Goal: Information Seeking & Learning: Find specific fact

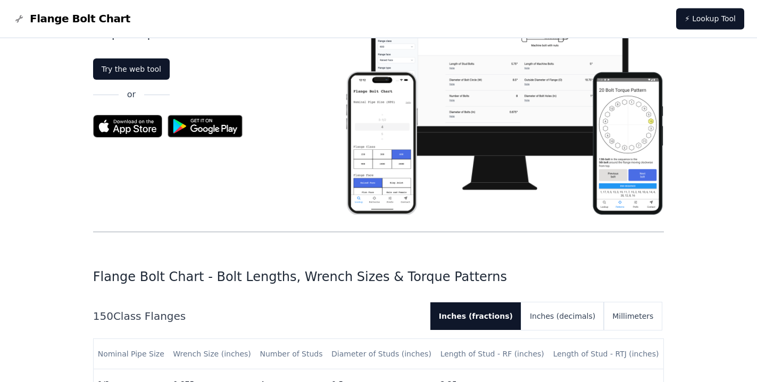
scroll to position [163, 0]
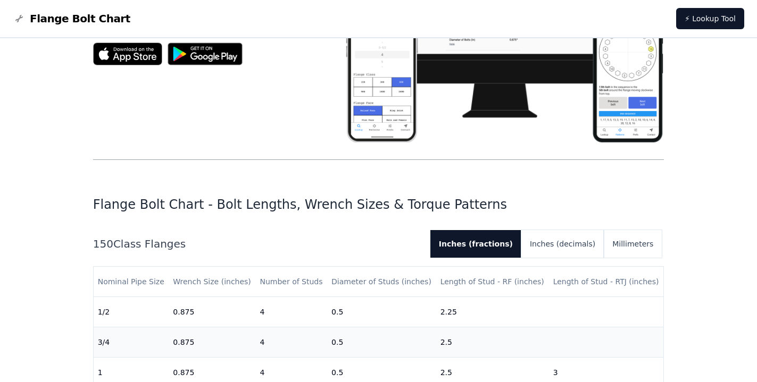
click at [153, 244] on h2 "150 Class Flanges" at bounding box center [257, 244] width 329 height 15
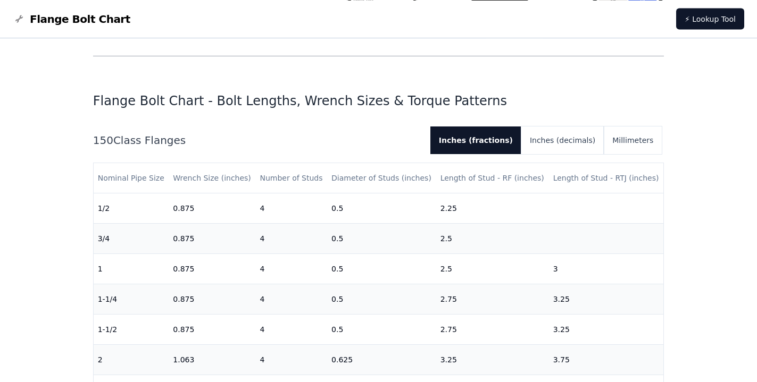
scroll to position [271, 0]
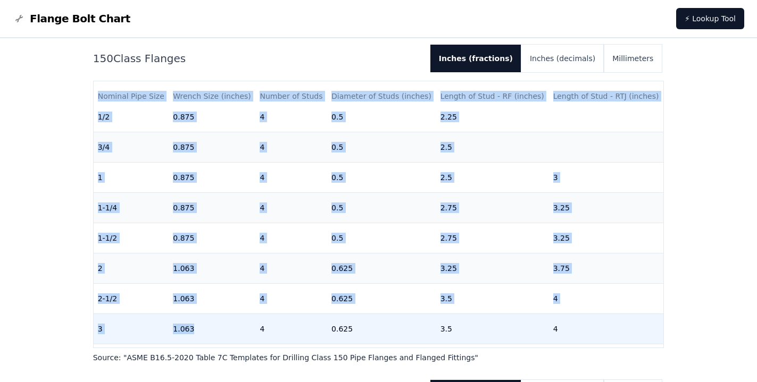
scroll to position [19, 0]
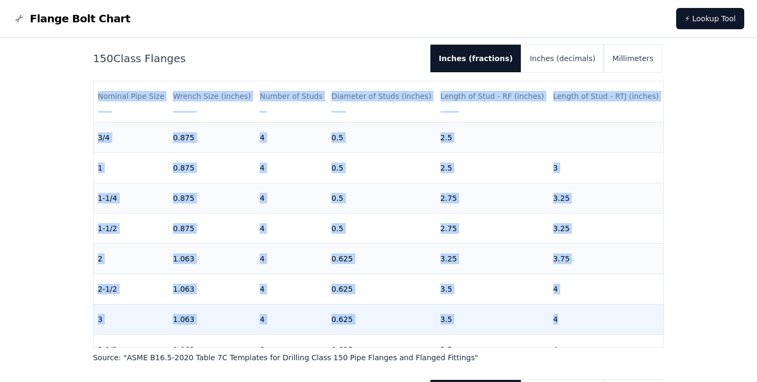
drag, startPoint x: 96, startPoint y: 81, endPoint x: 646, endPoint y: 314, distance: 597.5
click at [646, 314] on div "150 Class Flanges Inches (fractions) Inches (decimals) Millimeters Nominal Pipe…" at bounding box center [378, 204] width 571 height 318
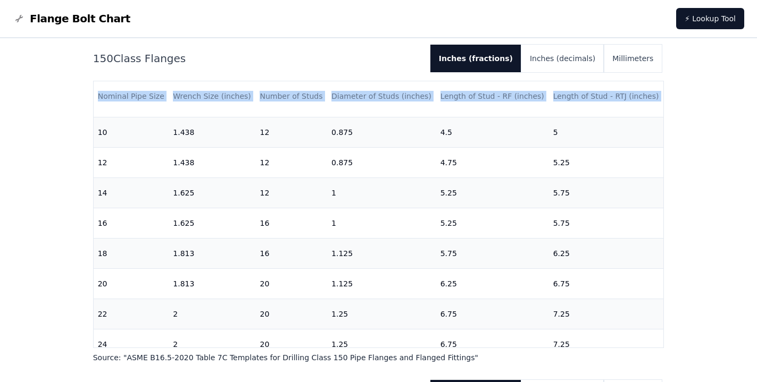
scroll to position [409, 0]
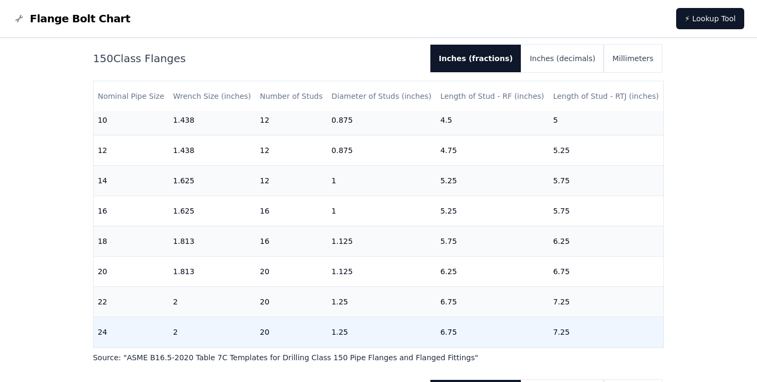
click at [607, 324] on td "7.25" at bounding box center [606, 332] width 115 height 30
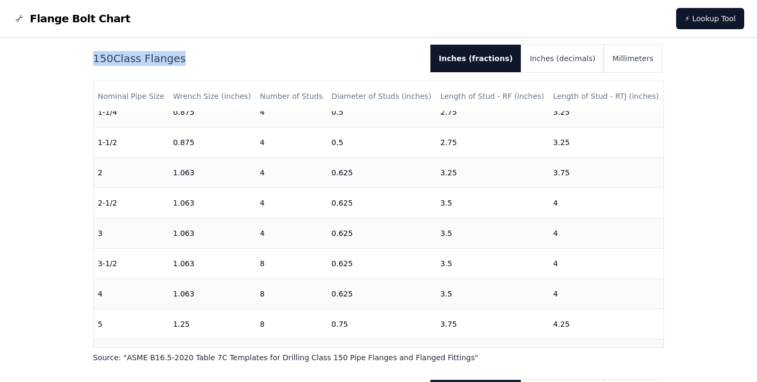
scroll to position [0, 0]
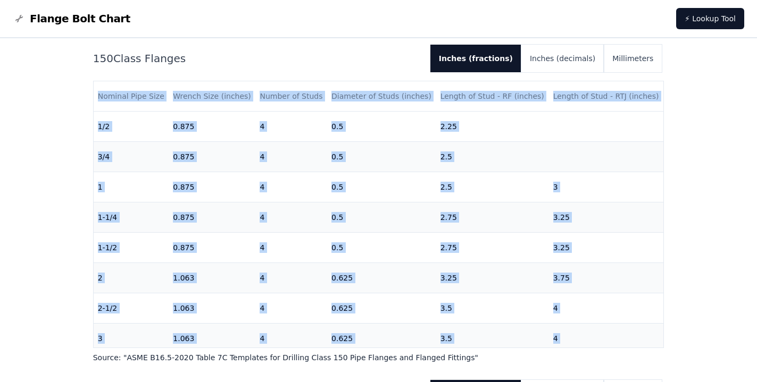
drag, startPoint x: 591, startPoint y: 326, endPoint x: 93, endPoint y: 91, distance: 550.5
click at [93, 91] on div "Nominal Pipe Size Wrench Size (inches) Number of Studs Diameter of Studs (inche…" at bounding box center [378, 214] width 571 height 267
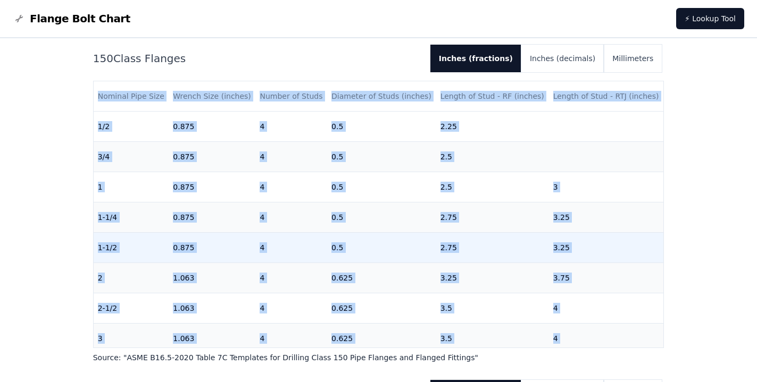
copy table "Nominal Pipe Size Wrench Size (inches) Number of Studs Diameter of Studs (inche…"
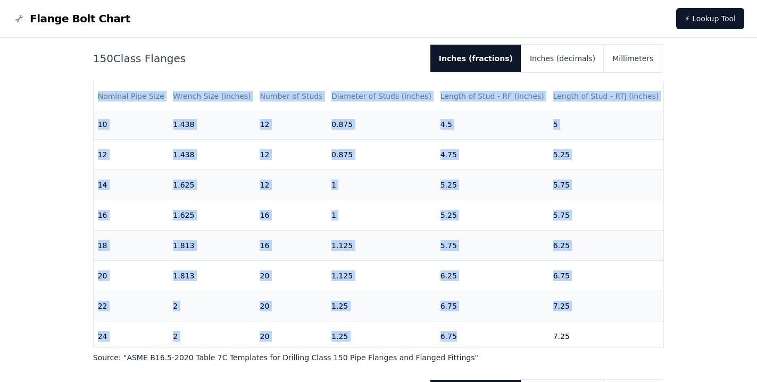
scroll to position [409, 0]
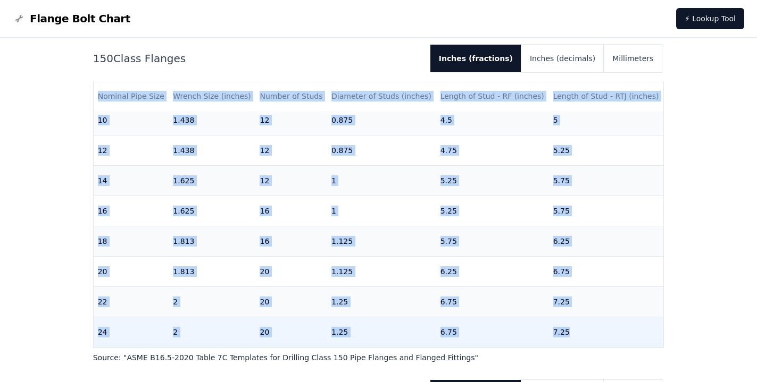
drag, startPoint x: 98, startPoint y: 95, endPoint x: 562, endPoint y: 323, distance: 516.7
click at [562, 323] on table "Nominal Pipe Size Wrench Size (inches) Number of Studs Diameter of Studs (inche…" at bounding box center [379, 14] width 570 height 667
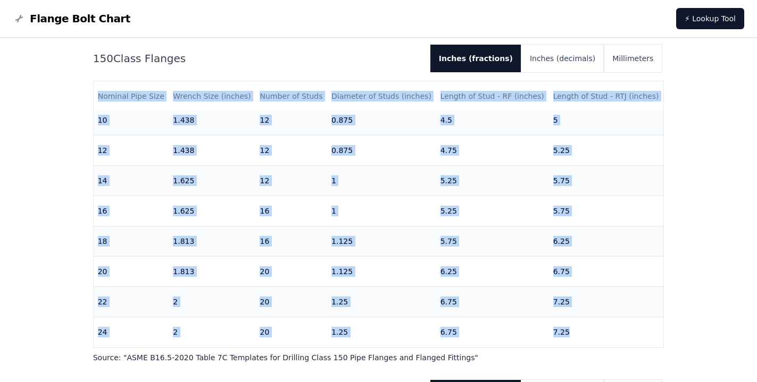
copy table "Nominal Pipe Size Wrench Size (inches) Number of Studs Diameter of Studs (inche…"
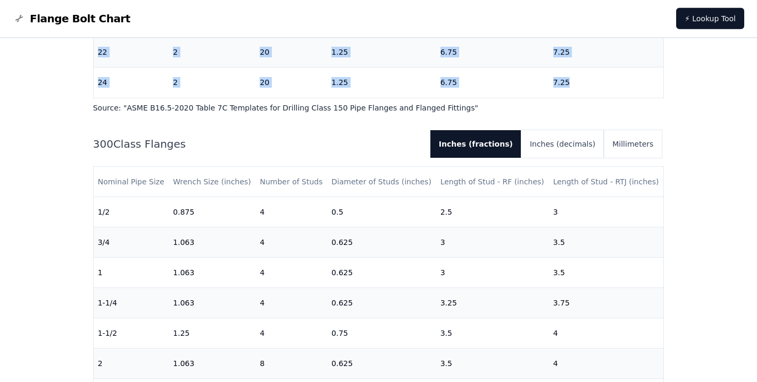
scroll to position [619, 0]
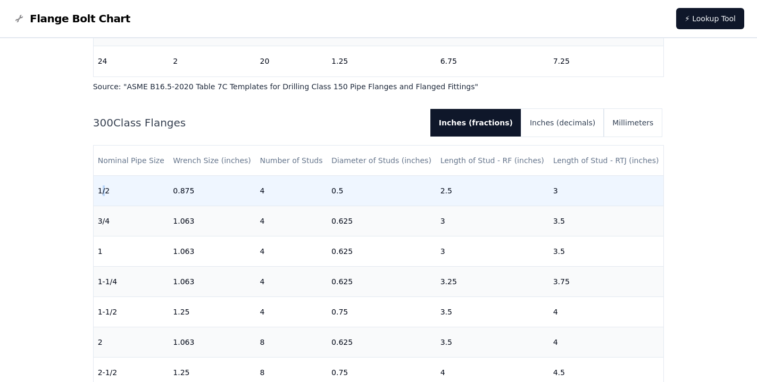
click at [104, 192] on td "1/2" at bounding box center [131, 191] width 75 height 30
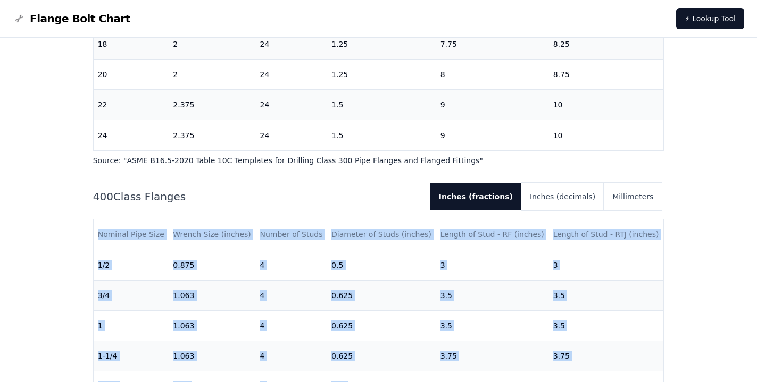
scroll to position [911, 0]
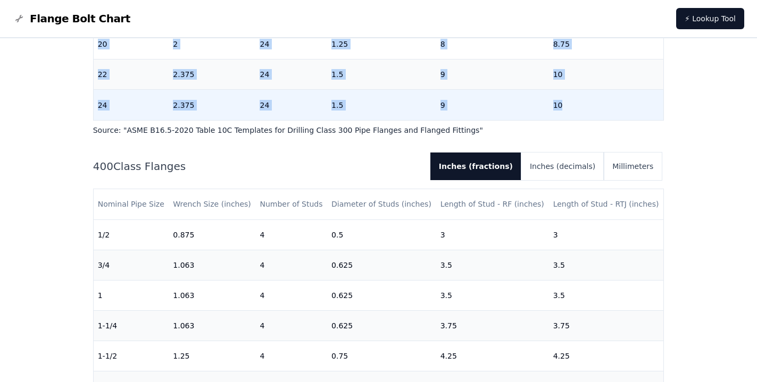
drag, startPoint x: 98, startPoint y: 191, endPoint x: 556, endPoint y: 88, distance: 468.7
copy tbody "1/2 0.875 4 0.5 2.5 3 3/4 1.063 4 0.625 3 3.5 1 1.063 4 0.625 3 3.5 1-1/4 1.063…"
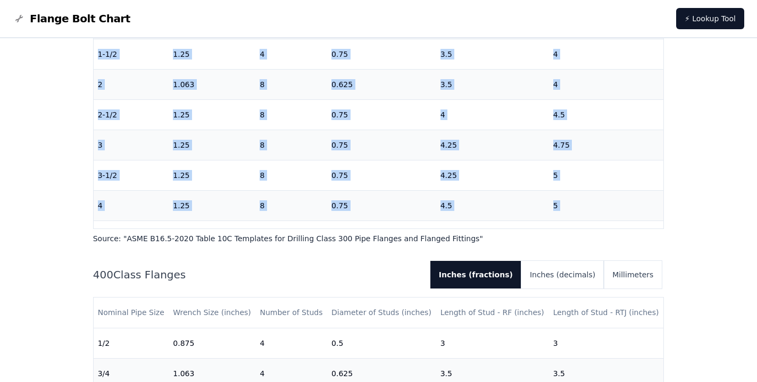
scroll to position [586, 0]
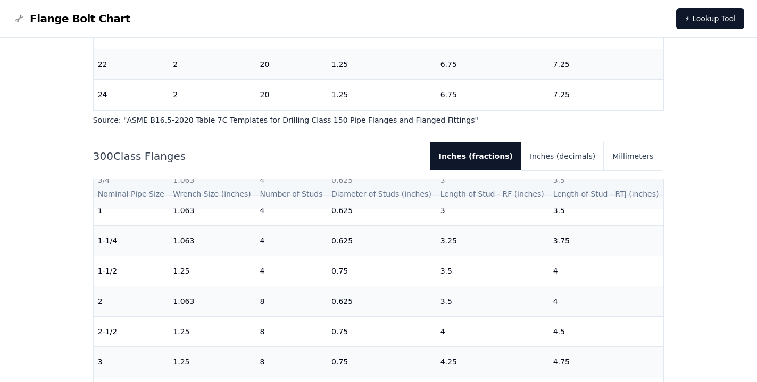
click at [102, 195] on th "Nominal Pipe Size" at bounding box center [131, 194] width 75 height 30
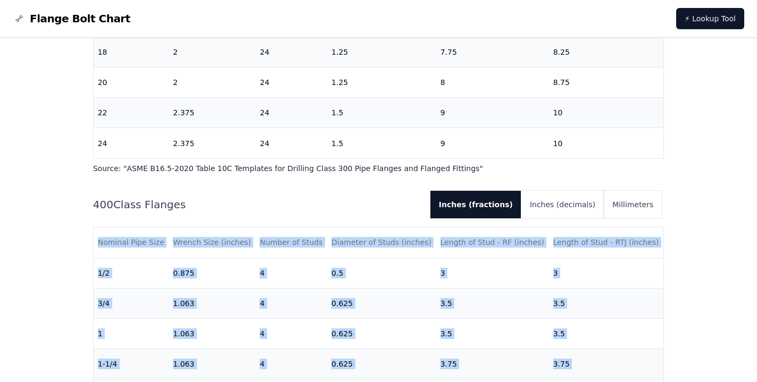
scroll to position [911, 0]
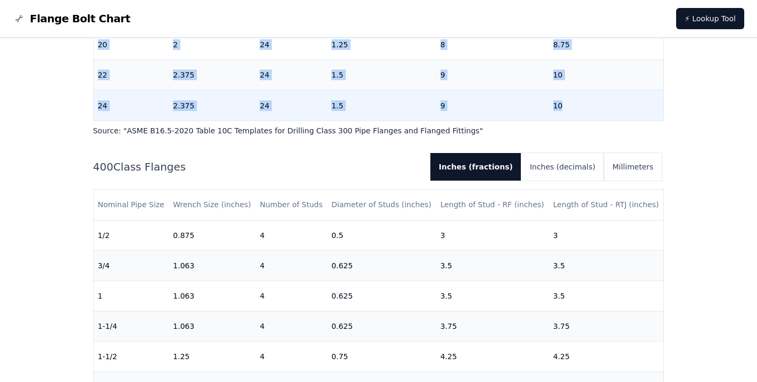
drag, startPoint x: 98, startPoint y: 139, endPoint x: 567, endPoint y: 105, distance: 470.1
copy table "Nominal Pipe Size Wrench Size (inches) Number of Studs Diameter of Studs (inche…"
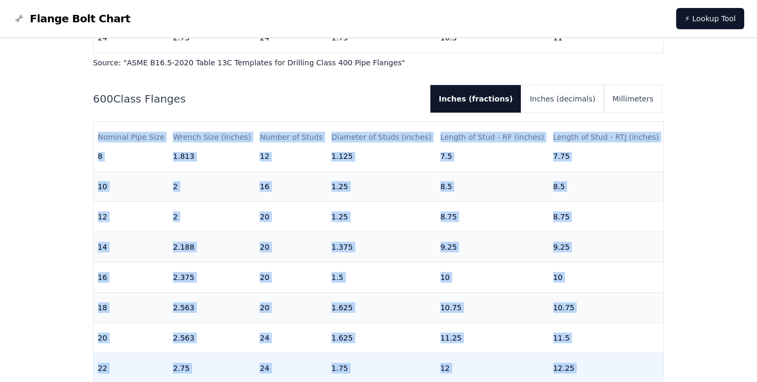
scroll to position [1394, 0]
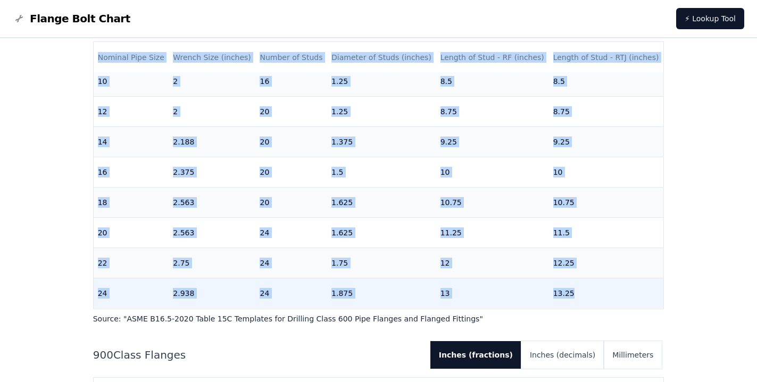
drag, startPoint x: 99, startPoint y: 215, endPoint x: 571, endPoint y: 287, distance: 477.5
copy table "Nominal Pipe Size Wrench Size (inches) Number of Studs Diameter of Studs (inche…"
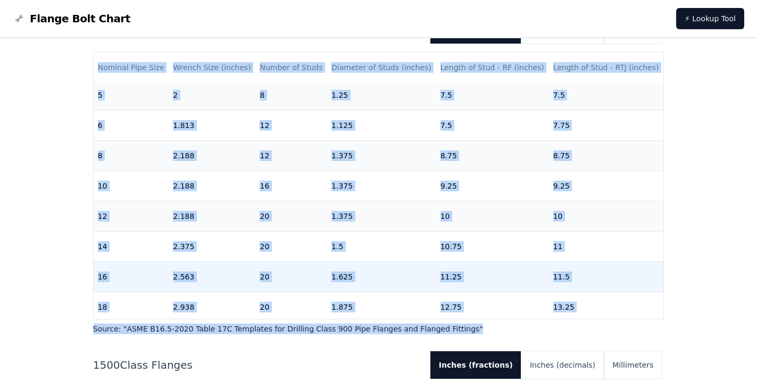
scroll to position [349, 0]
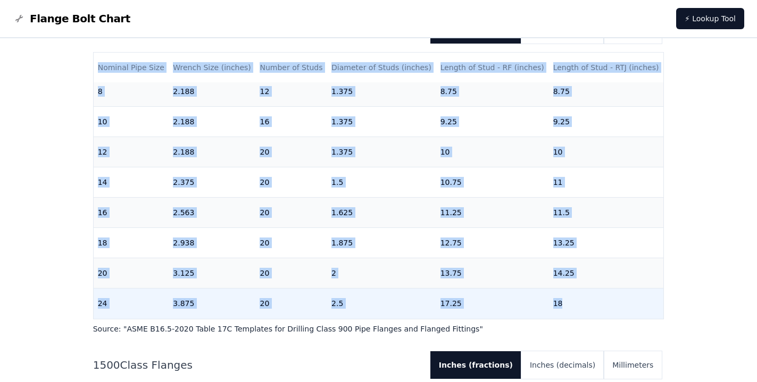
drag, startPoint x: 98, startPoint y: 66, endPoint x: 559, endPoint y: 291, distance: 512.6
click at [559, 291] on table "Nominal Pipe Size Wrench Size (inches) Number of Studs Diameter of Studs (inche…" at bounding box center [379, 16] width 570 height 606
copy table "Nominal Pipe Size Wrench Size (inches) Number of Studs Diameter of Studs (inche…"
